Goal: Information Seeking & Learning: Learn about a topic

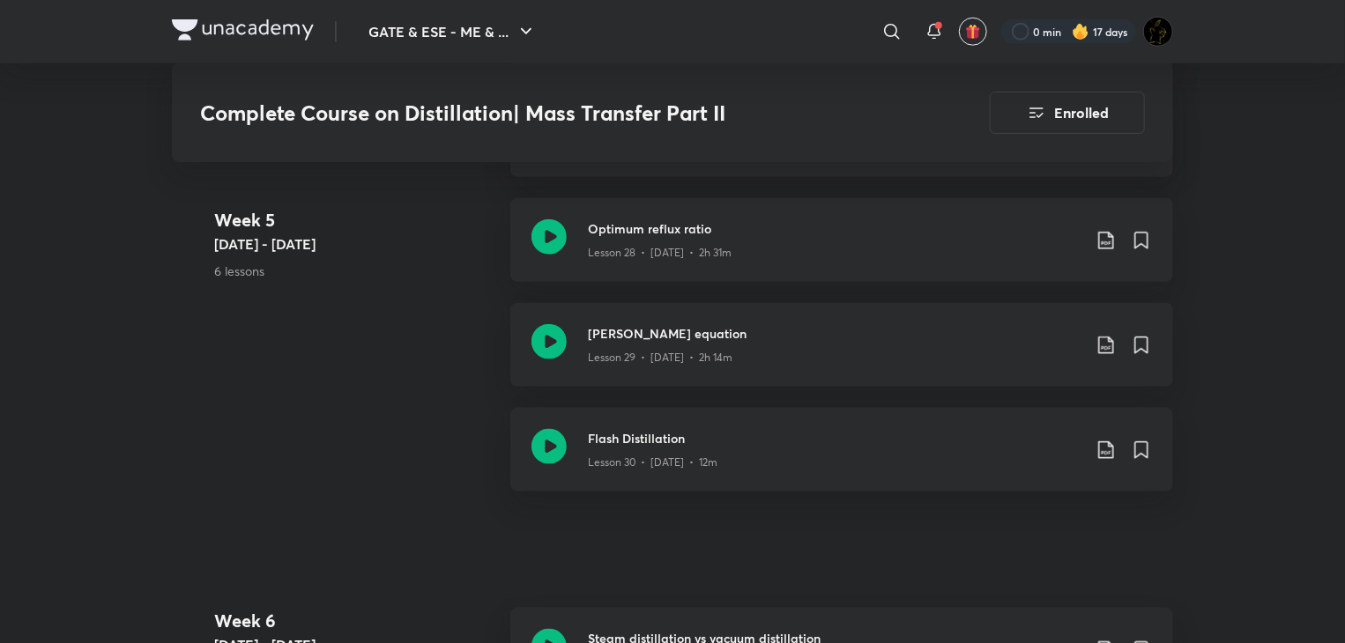
scroll to position [4318, 0]
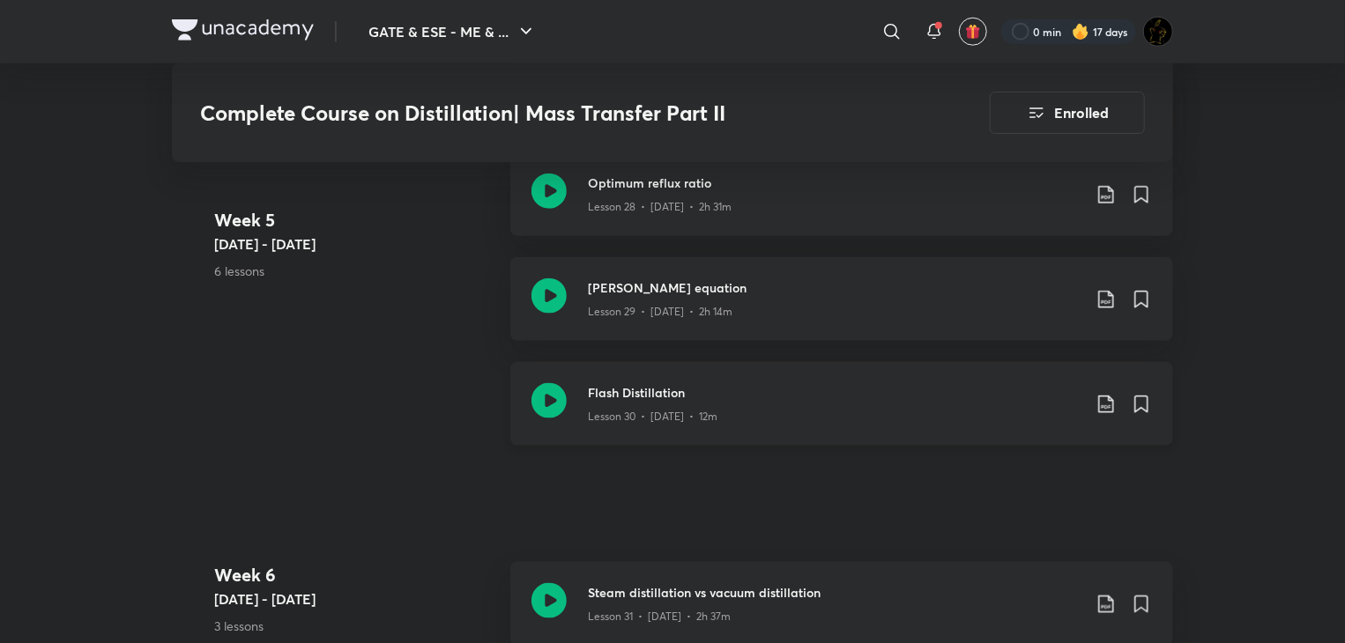
click at [568, 401] on div "Flash Distillation Lesson 30 • Aug 9 • 12m" at bounding box center [841, 404] width 663 height 84
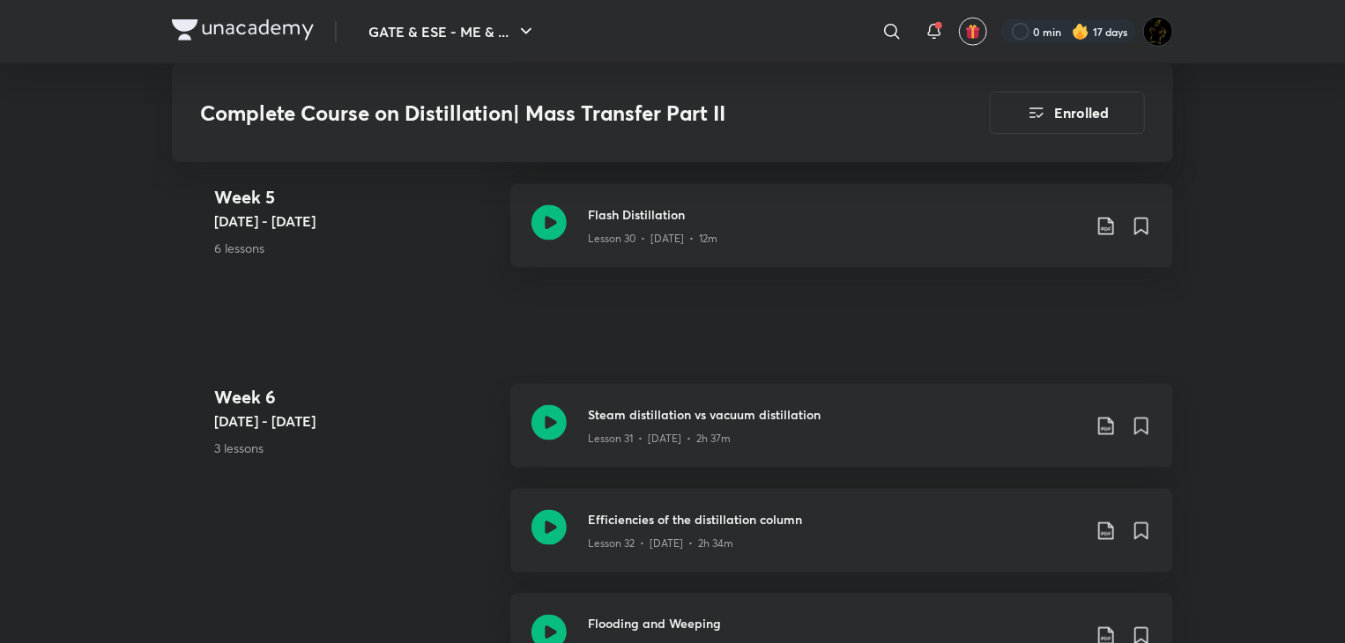
scroll to position [4495, 0]
click at [537, 436] on icon at bounding box center [548, 424] width 35 height 35
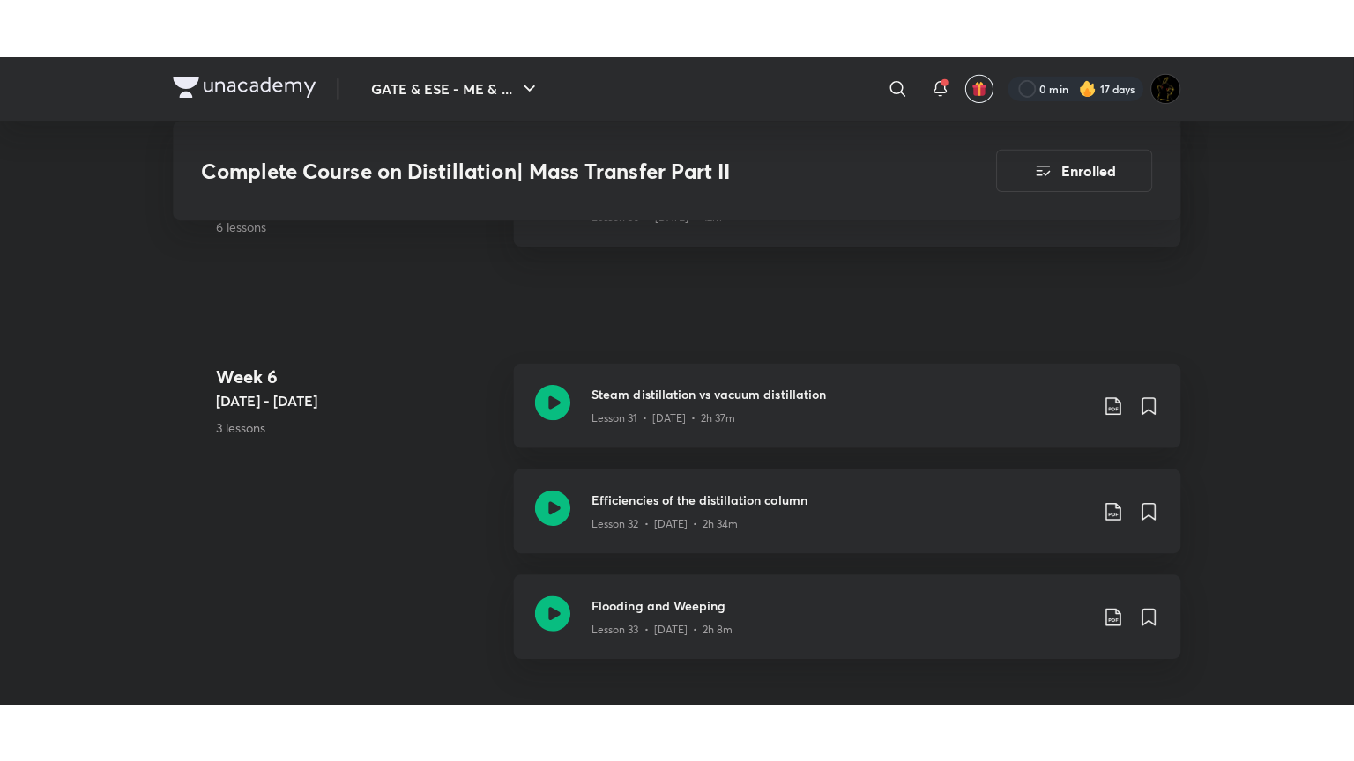
scroll to position [4583, 0]
